Goal: Use online tool/utility: Use online tool/utility

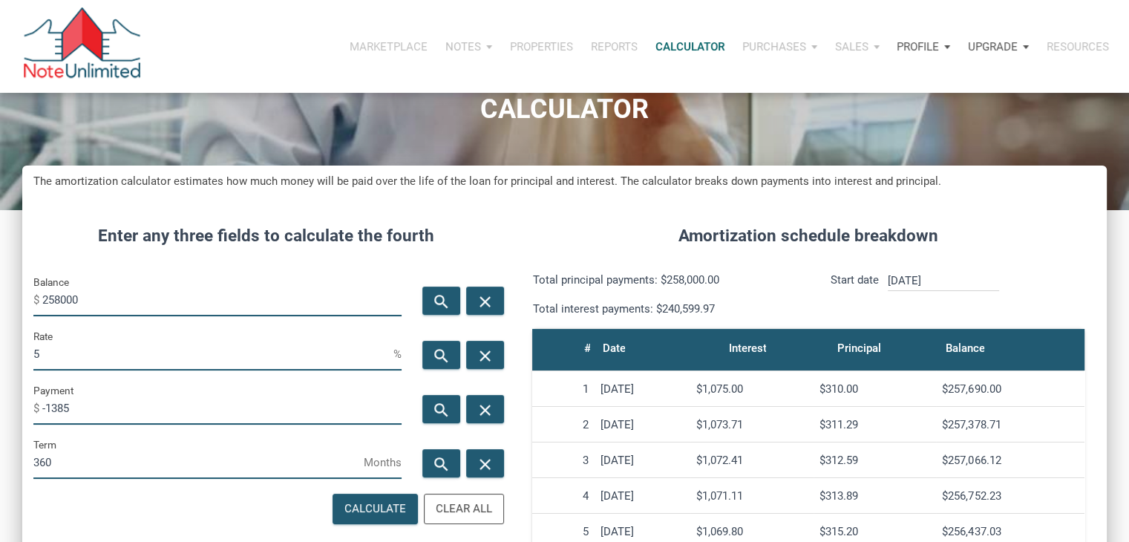
scroll to position [735, 1084]
click at [119, 298] on input "258000" at bounding box center [221, 299] width 359 height 33
type input "285000"
click at [451, 410] on div "search" at bounding box center [441, 409] width 38 height 28
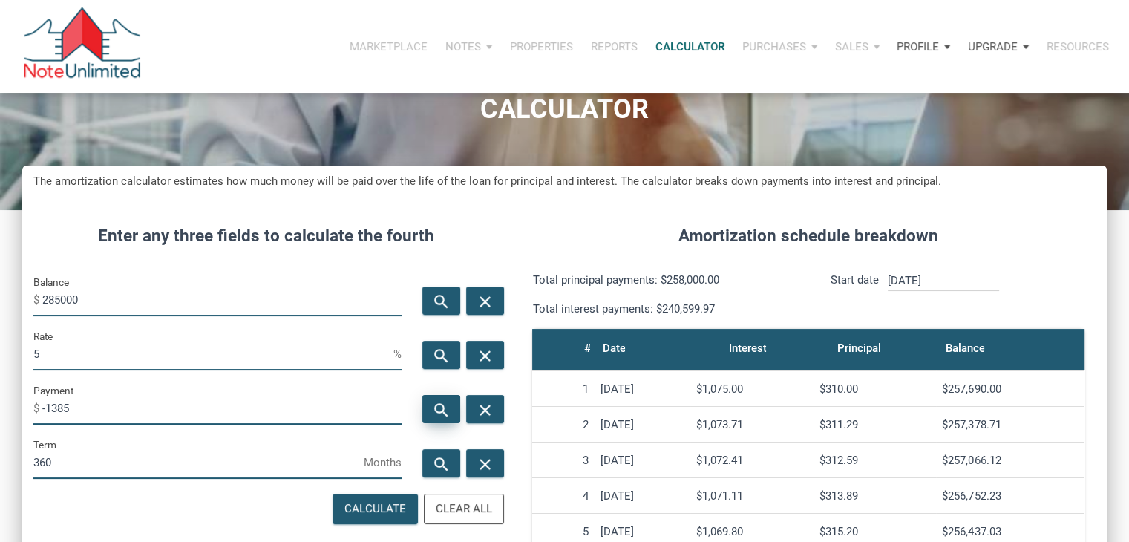
type input "-1529.94"
click at [178, 341] on input "5" at bounding box center [213, 353] width 360 height 33
click at [184, 280] on div "Balance $ 285000" at bounding box center [217, 294] width 368 height 43
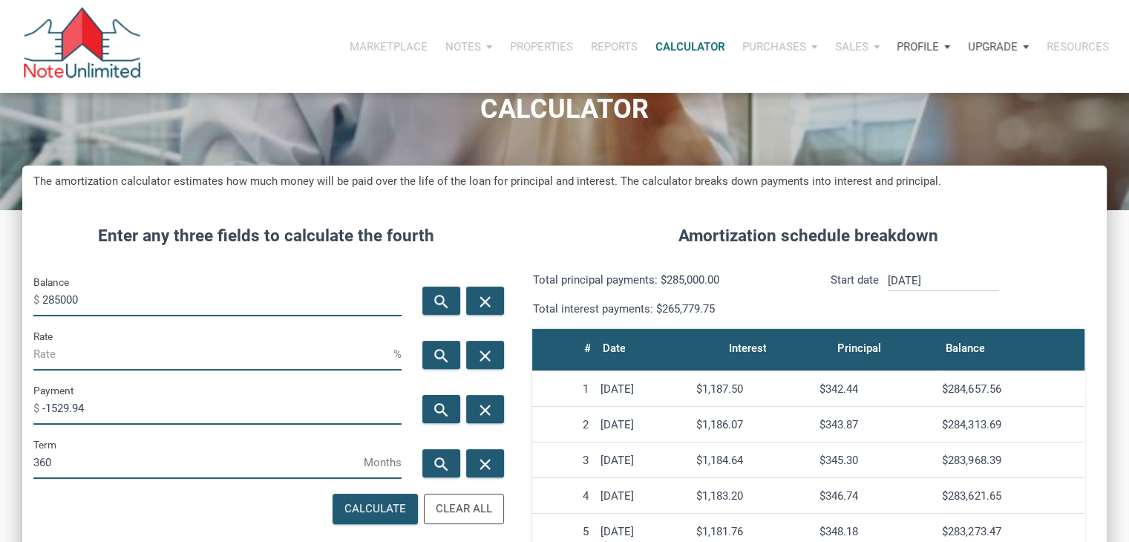
click at [122, 298] on input "285000" at bounding box center [221, 299] width 359 height 33
type input "368000"
click at [92, 360] on input "Rate" at bounding box center [213, 353] width 360 height 33
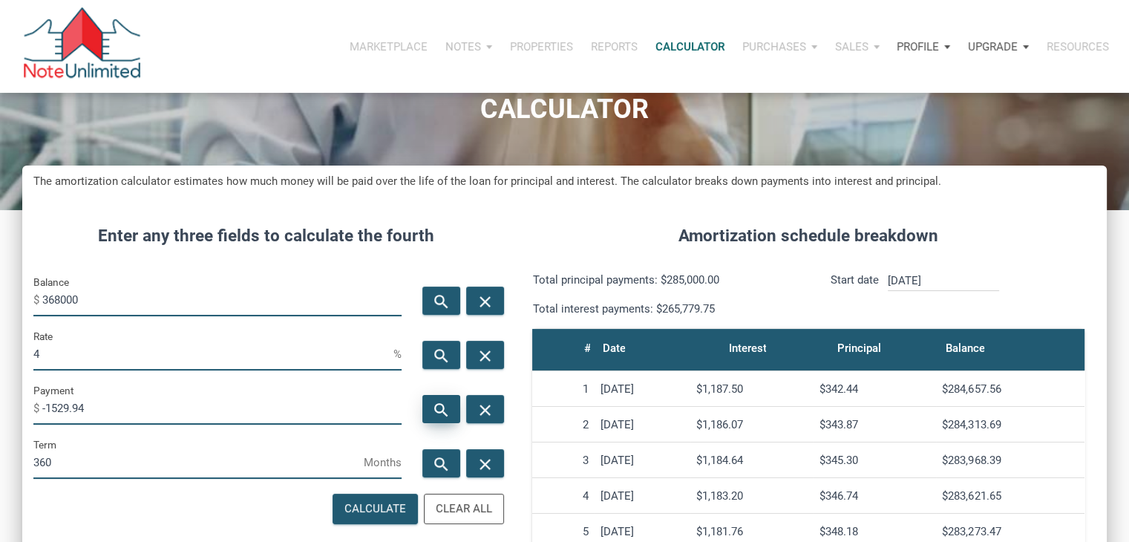
type input "4"
click at [439, 406] on icon "search" at bounding box center [442, 410] width 18 height 19
type input "-1756.89"
click at [122, 295] on input "368000" at bounding box center [221, 299] width 359 height 33
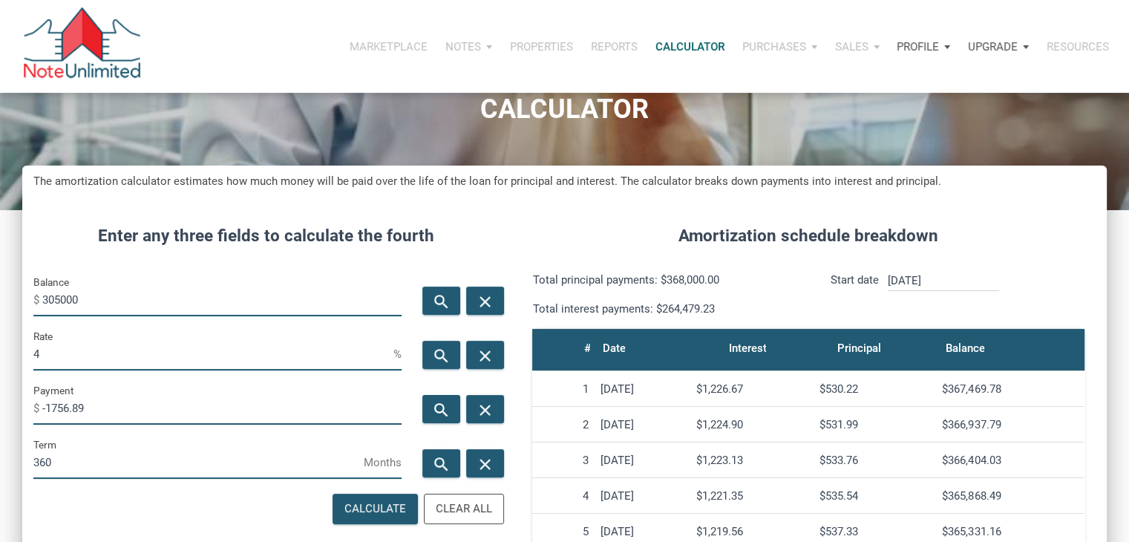
type input "305000"
click at [98, 361] on input "4" at bounding box center [213, 353] width 360 height 33
click at [98, 361] on input "Rate" at bounding box center [213, 353] width 360 height 33
type input "5"
click at [451, 399] on div "search" at bounding box center [441, 409] width 38 height 28
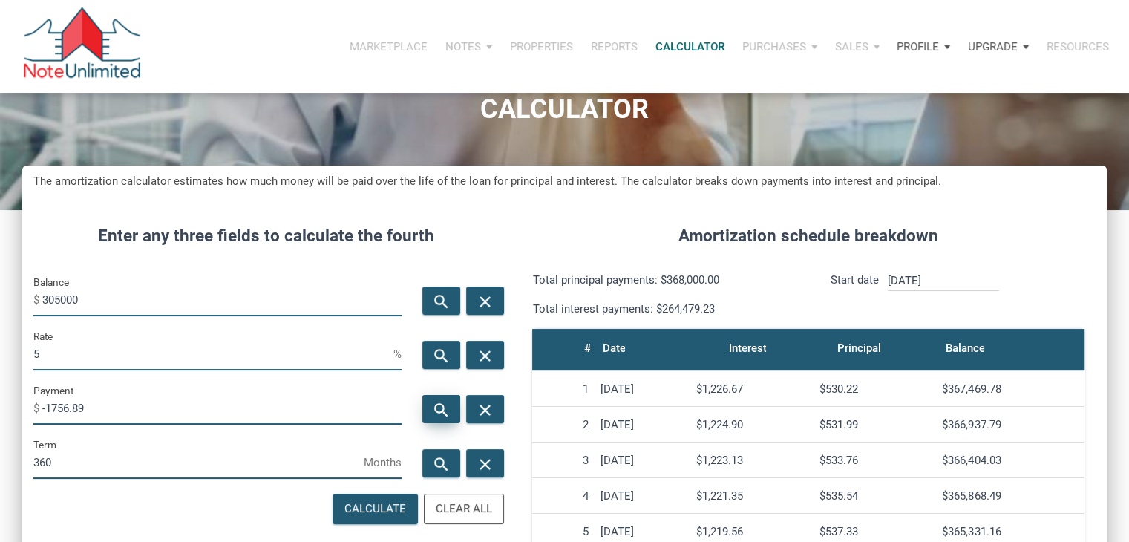
type input "-1637.31"
click at [219, 347] on input "5" at bounding box center [213, 353] width 360 height 33
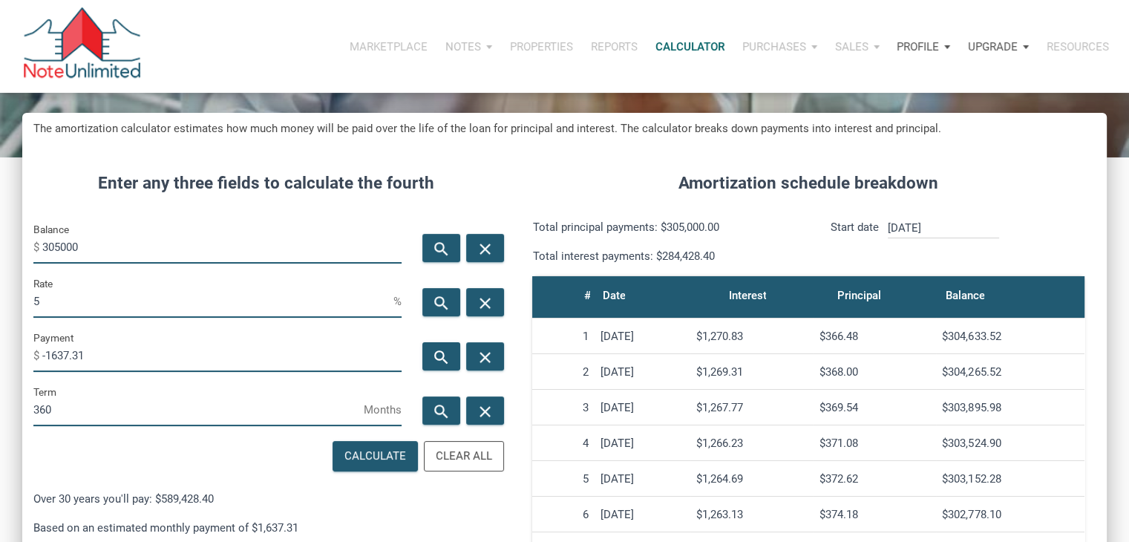
scroll to position [122, 0]
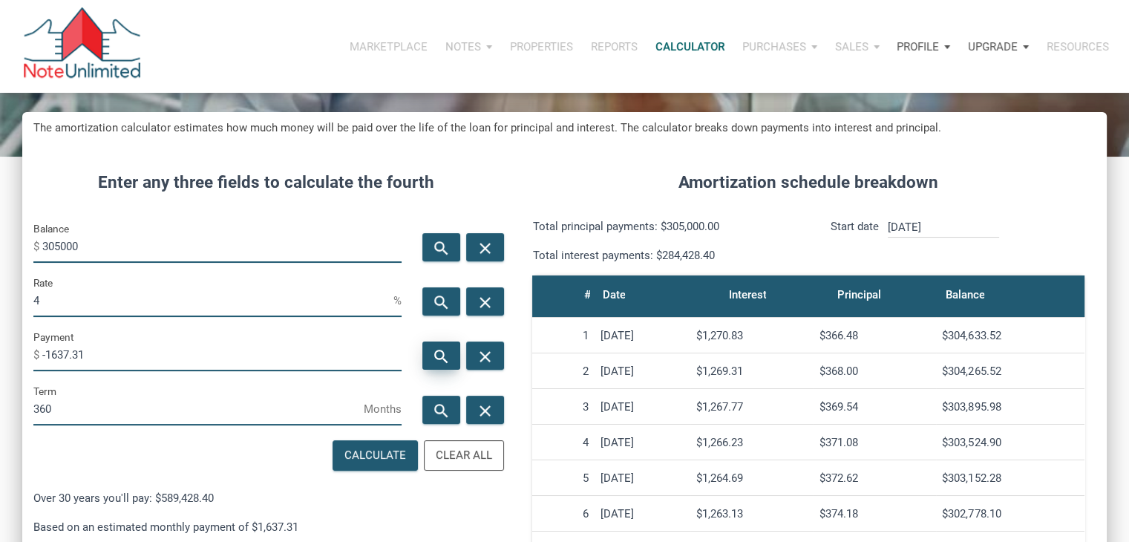
type input "4"
click at [442, 369] on div "search" at bounding box center [441, 355] width 38 height 28
type input "-1456.12"
